Goal: Find specific page/section

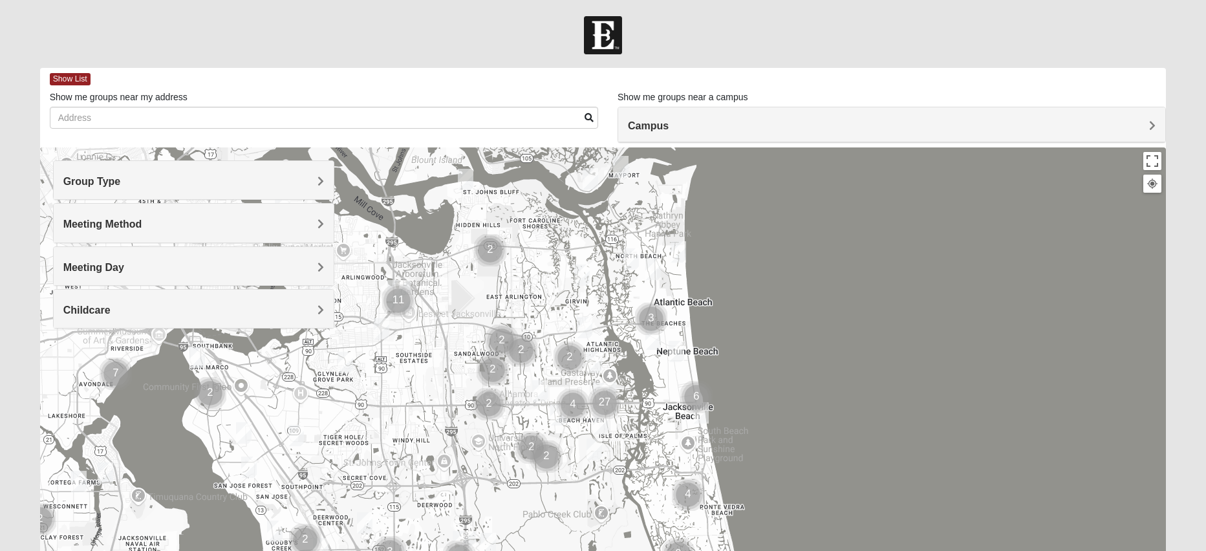
click at [327, 193] on div "Group Type" at bounding box center [194, 180] width 280 height 38
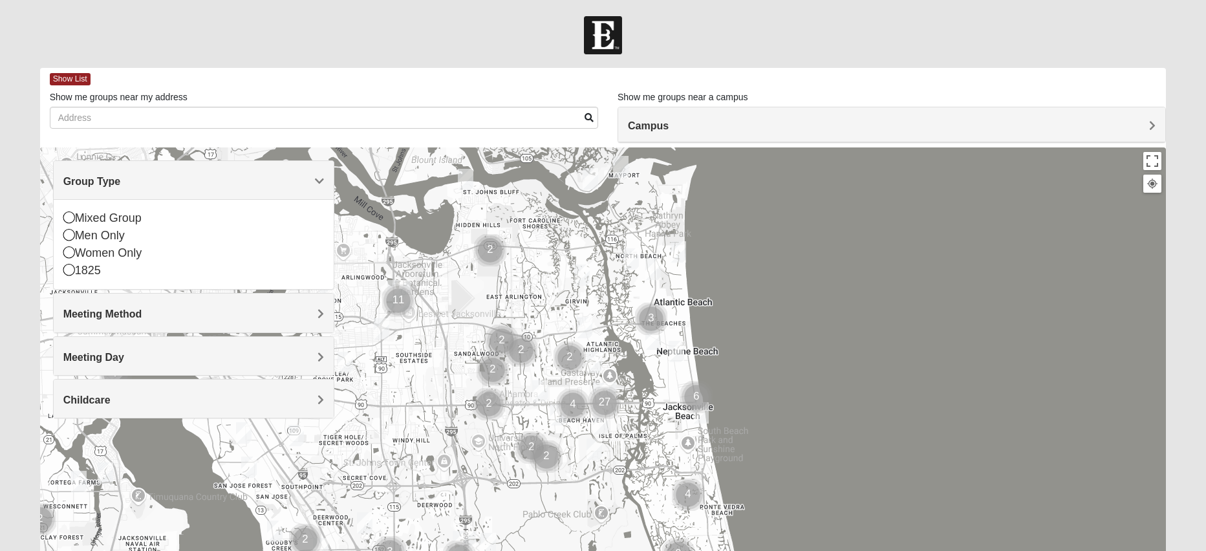
click at [317, 312] on h4 "Meeting Method" at bounding box center [193, 314] width 261 height 12
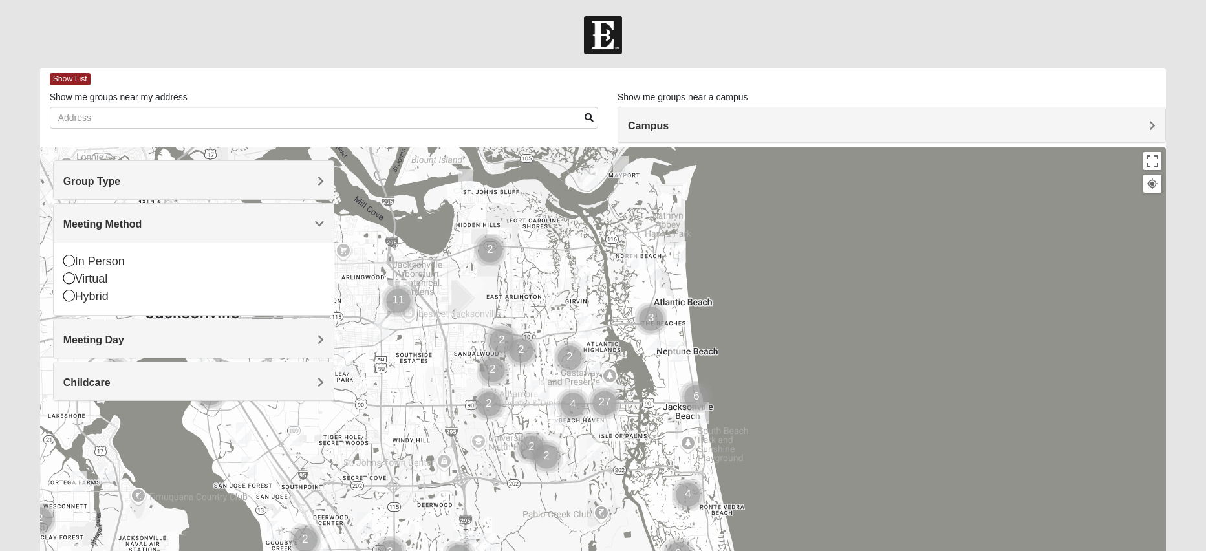
click at [326, 344] on div "Meeting Day" at bounding box center [194, 338] width 280 height 38
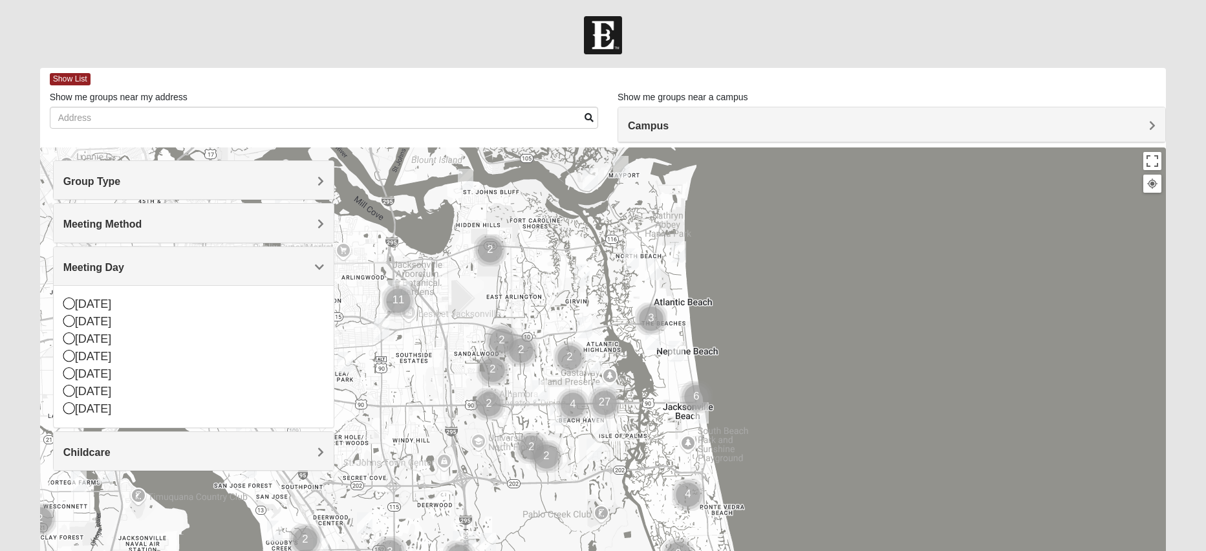
click at [312, 455] on h4 "Childcare" at bounding box center [193, 452] width 261 height 12
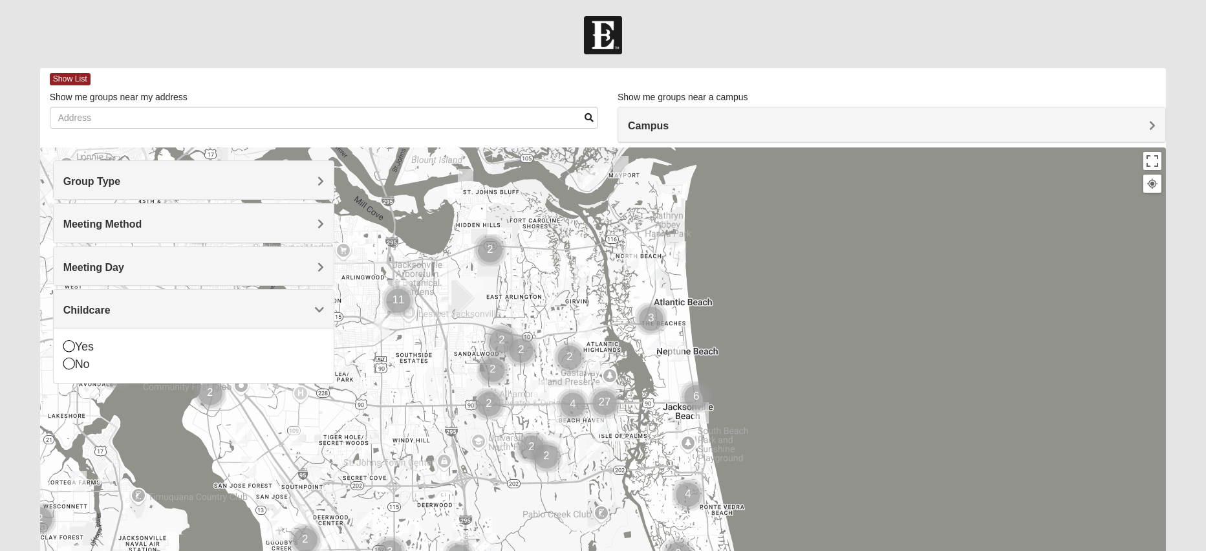
click at [233, 182] on h4 "Group Type" at bounding box center [193, 181] width 261 height 12
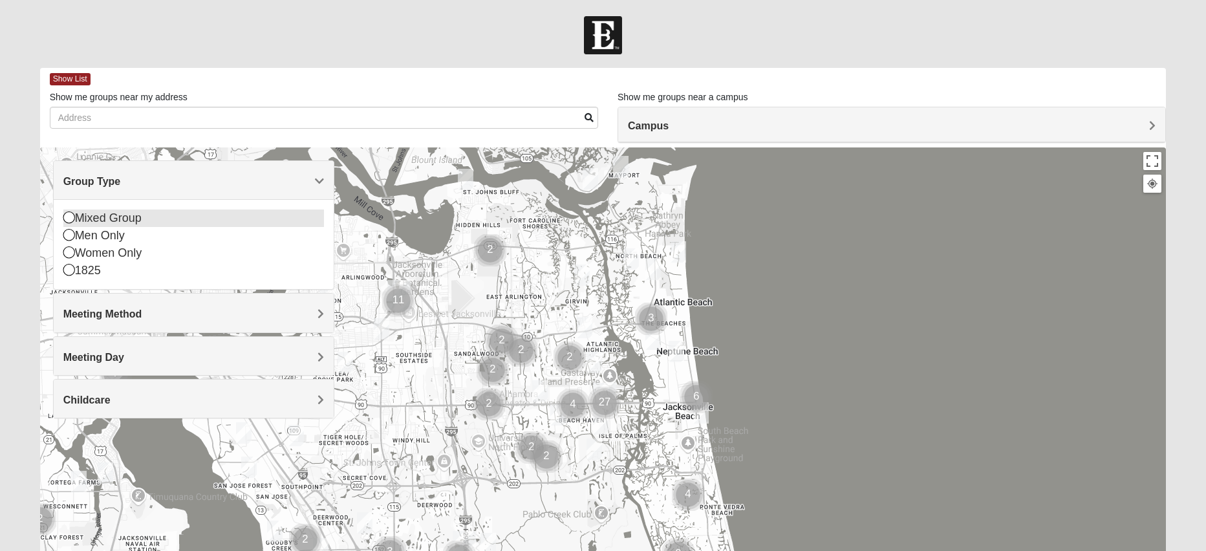
click at [63, 219] on icon at bounding box center [69, 217] width 12 height 12
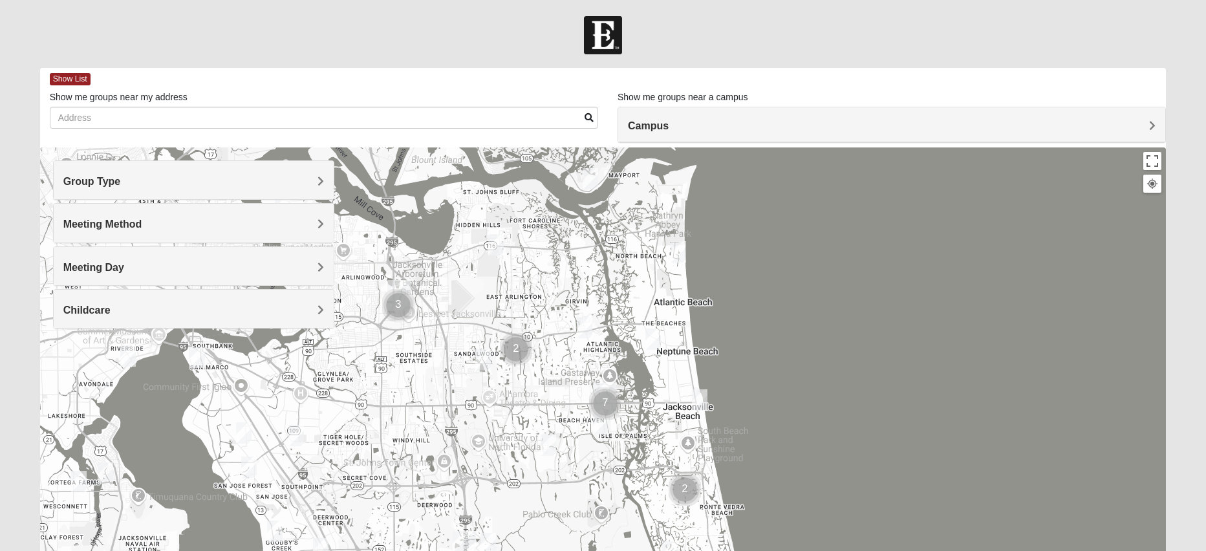
click at [131, 233] on div "Meeting Method" at bounding box center [194, 223] width 280 height 38
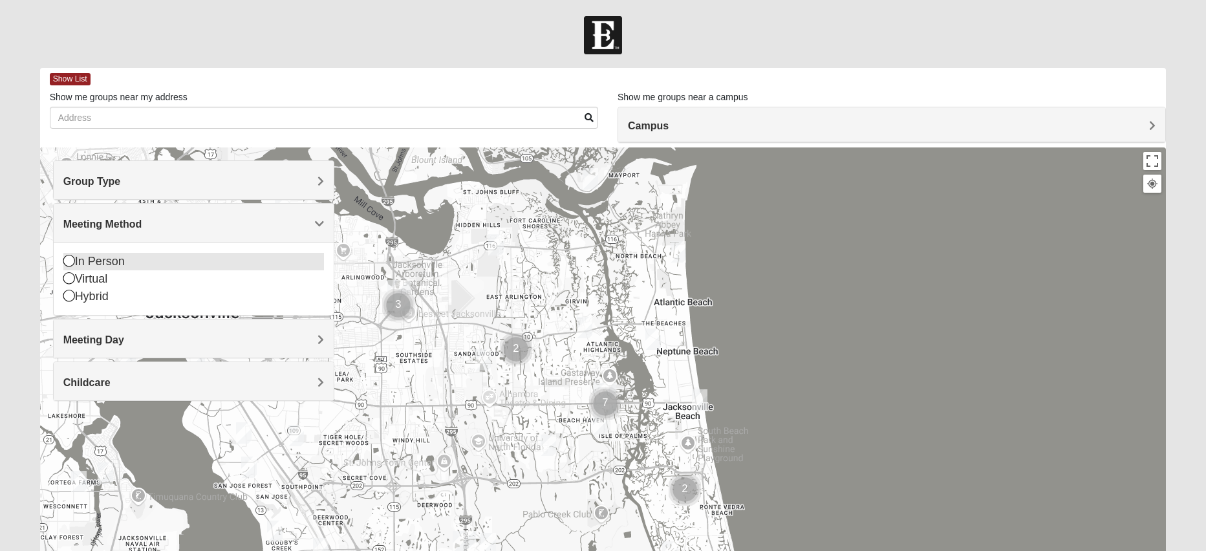
click at [63, 267] on div "In Person" at bounding box center [193, 261] width 261 height 17
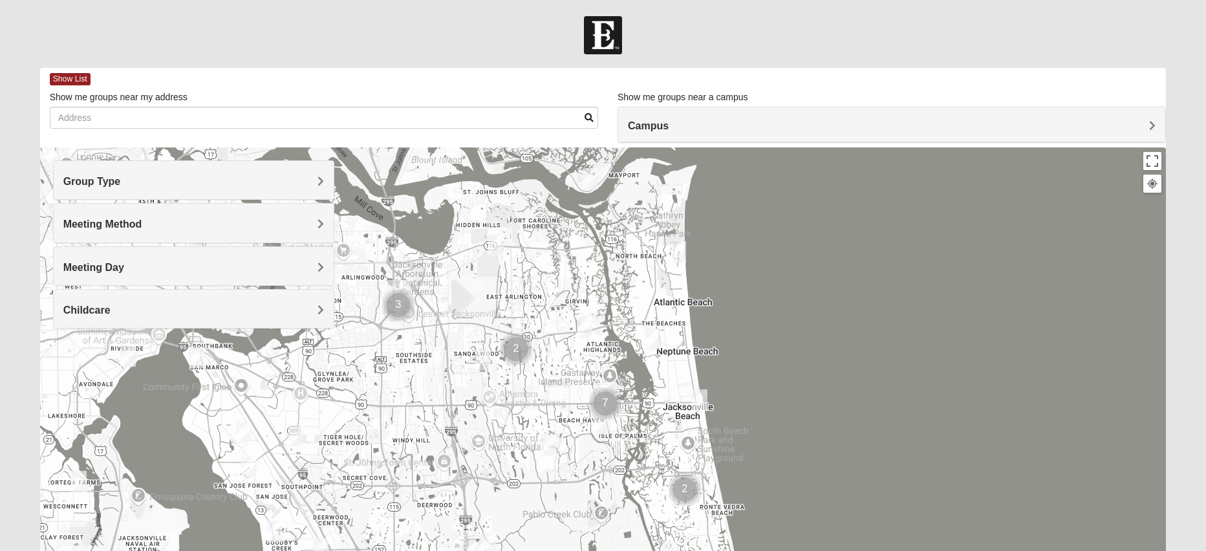
click at [123, 270] on span "Meeting Day" at bounding box center [93, 267] width 61 height 11
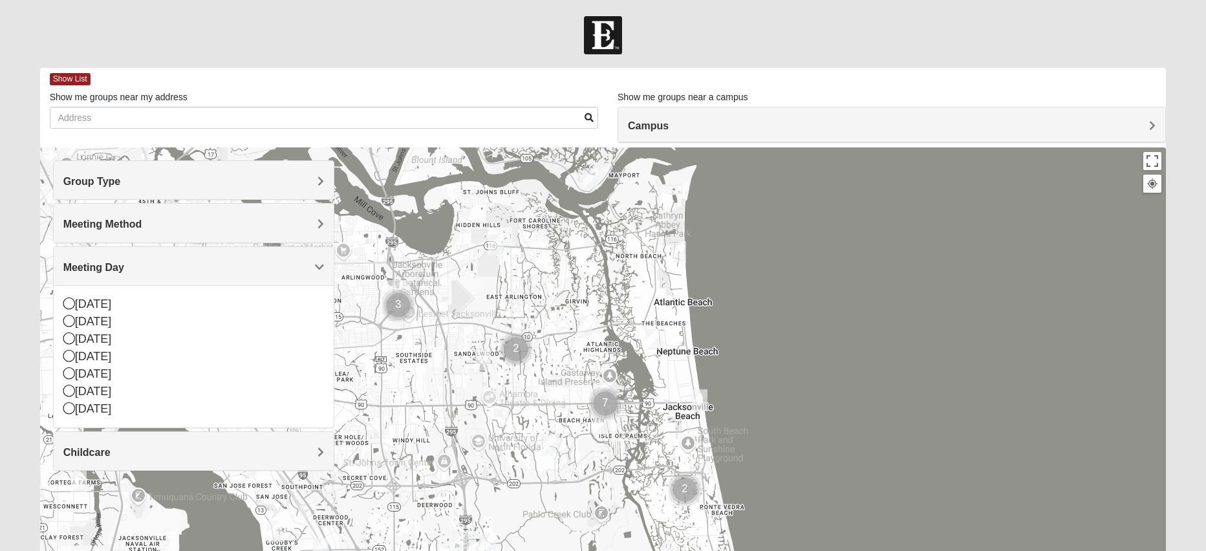
click at [396, 453] on div at bounding box center [603, 405] width 1126 height 517
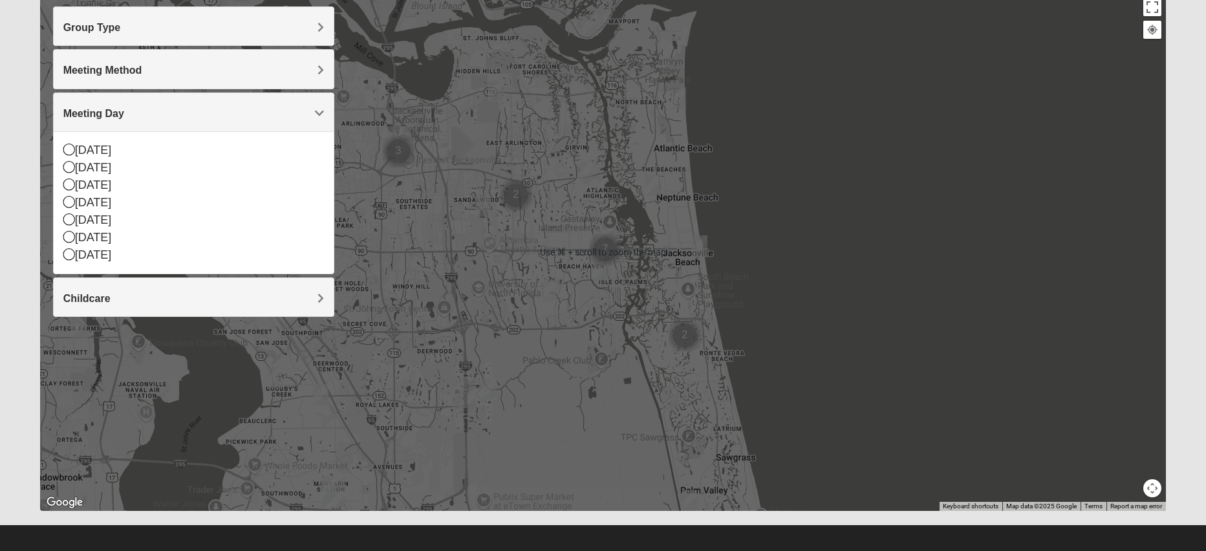
scroll to position [161, 0]
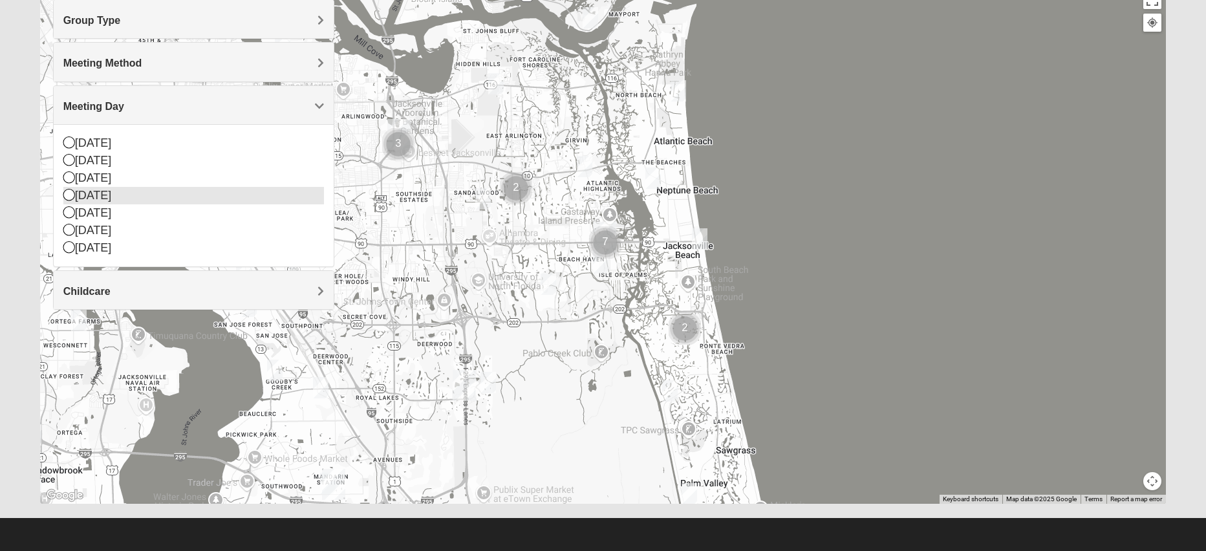
click at [71, 193] on icon at bounding box center [69, 195] width 12 height 12
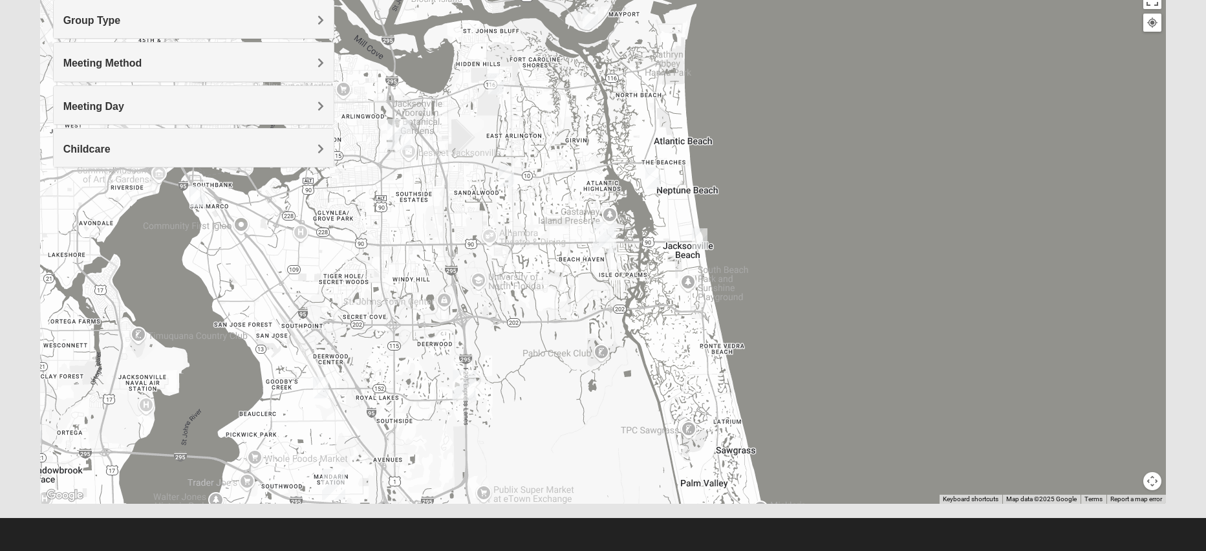
click at [283, 107] on h4 "Meeting Day" at bounding box center [193, 106] width 261 height 12
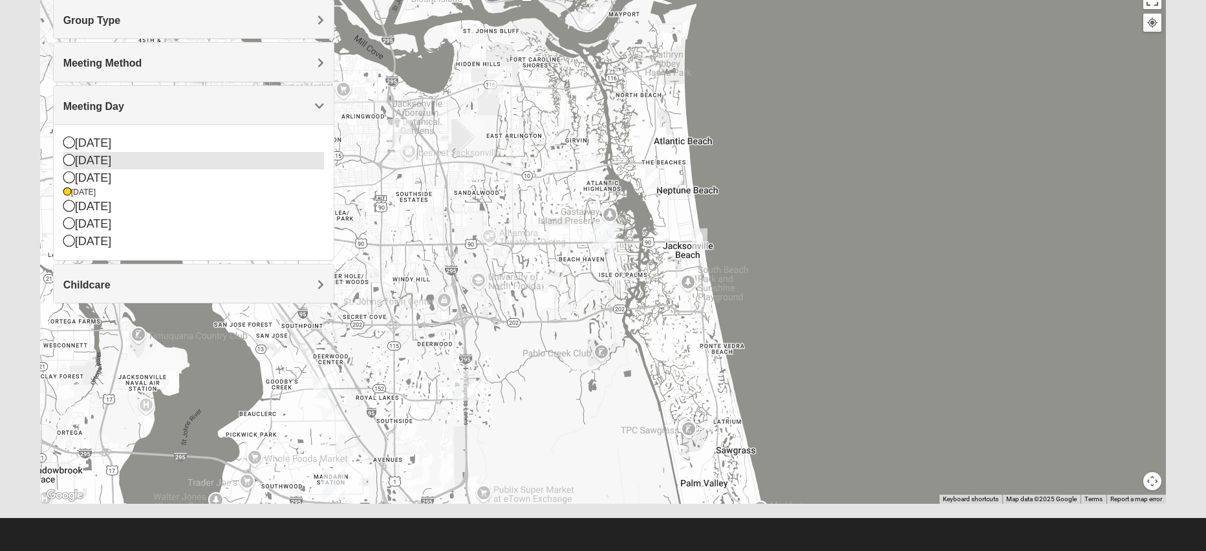
click at [72, 162] on icon at bounding box center [69, 160] width 12 height 12
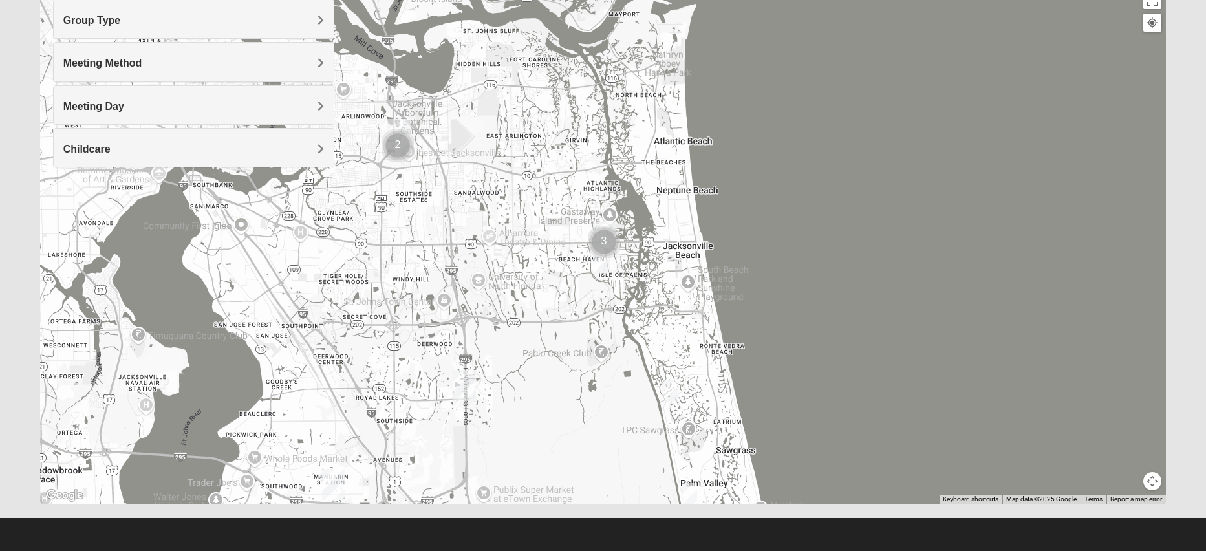
click at [308, 107] on h4 "Meeting Day" at bounding box center [193, 106] width 261 height 12
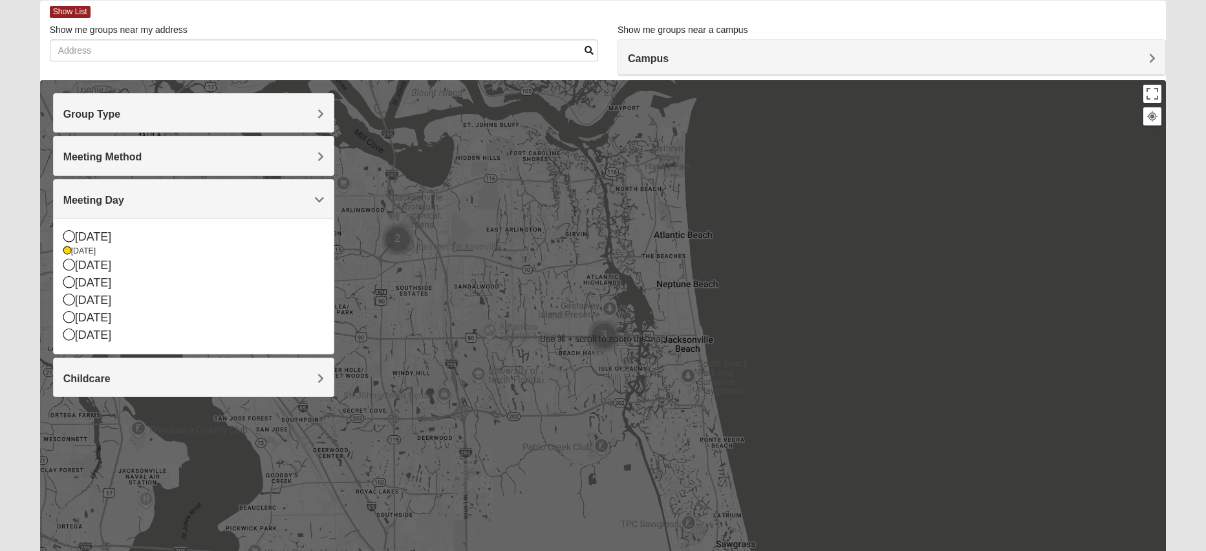
scroll to position [72, 0]
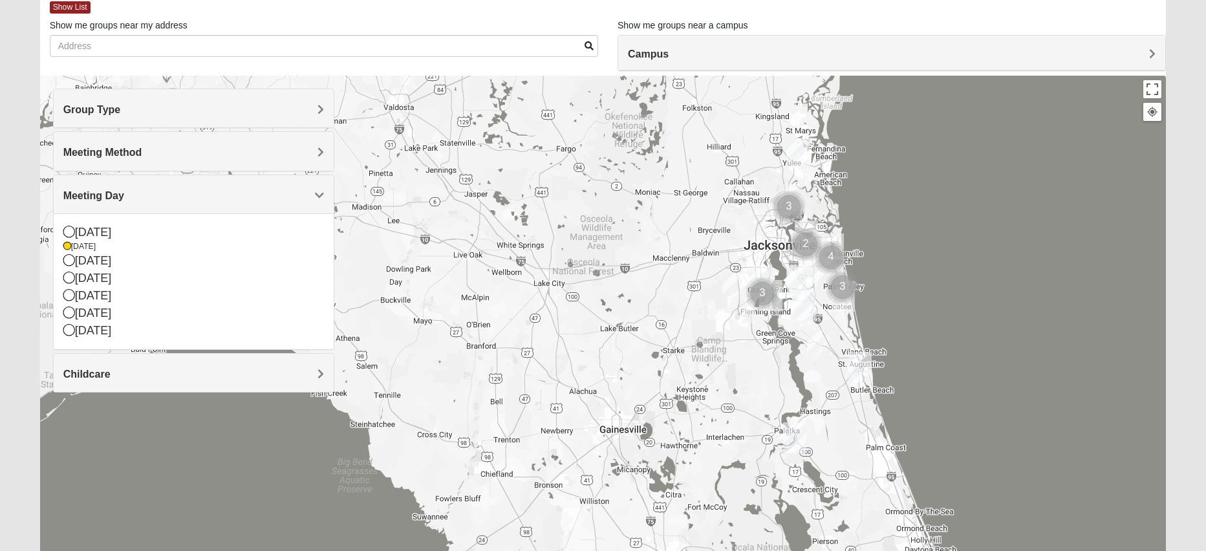
drag, startPoint x: 703, startPoint y: 344, endPoint x: 630, endPoint y: 400, distance: 92.2
click at [630, 400] on div at bounding box center [603, 334] width 1126 height 517
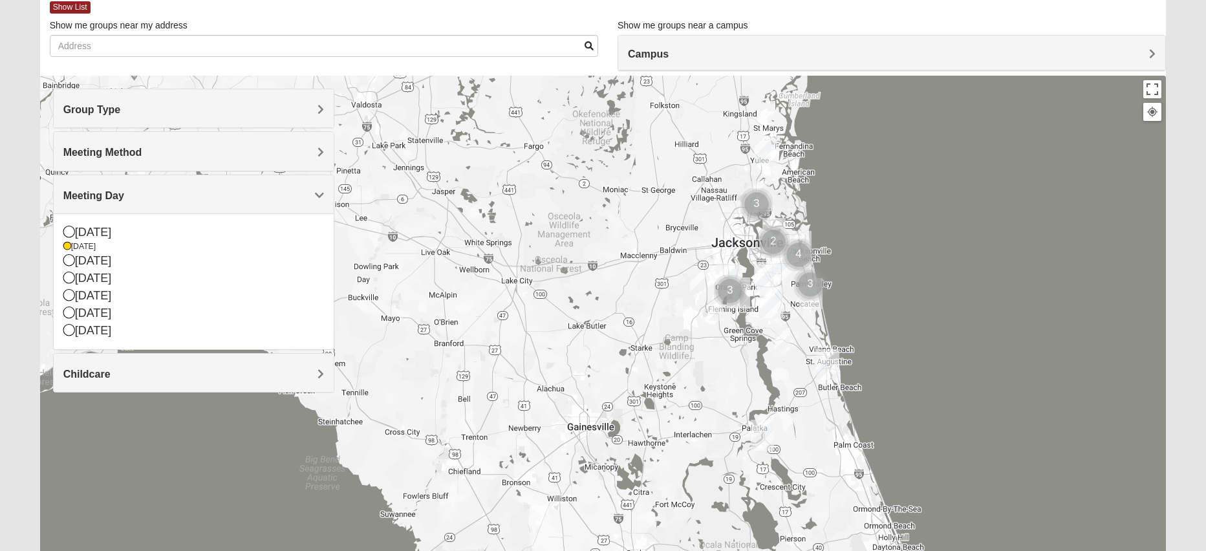
click at [766, 429] on img "Palatka (Coming Soon)" at bounding box center [762, 435] width 23 height 31
click at [649, 318] on div "Palatka (Coming Soon) [STREET_ADDRESS]" at bounding box center [603, 334] width 1126 height 517
click at [199, 199] on h4 "Meeting Day" at bounding box center [193, 195] width 261 height 12
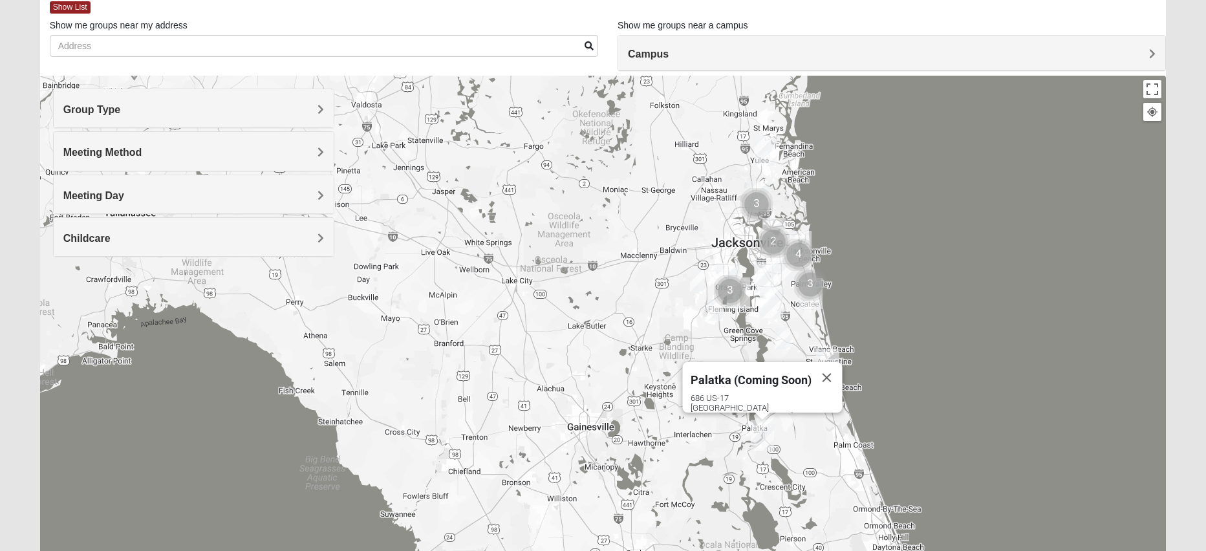
click at [180, 246] on div "Childcare" at bounding box center [194, 237] width 280 height 38
click at [69, 275] on icon at bounding box center [69, 274] width 12 height 12
click at [185, 181] on div "Meeting Day" at bounding box center [194, 194] width 280 height 38
